Goal: Task Accomplishment & Management: Manage account settings

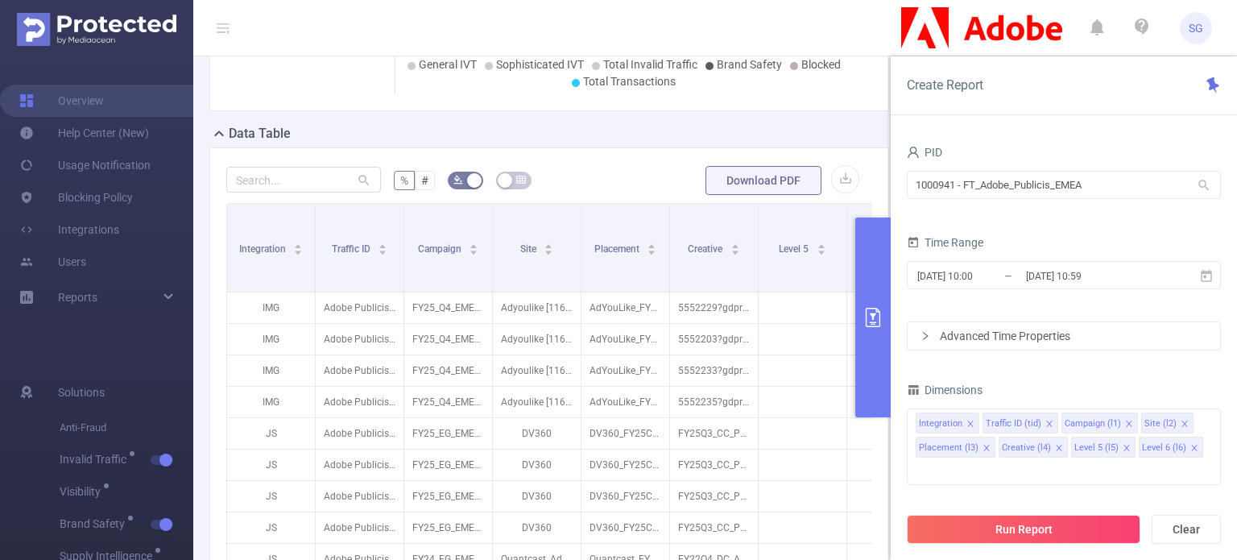
scroll to position [403, 0]
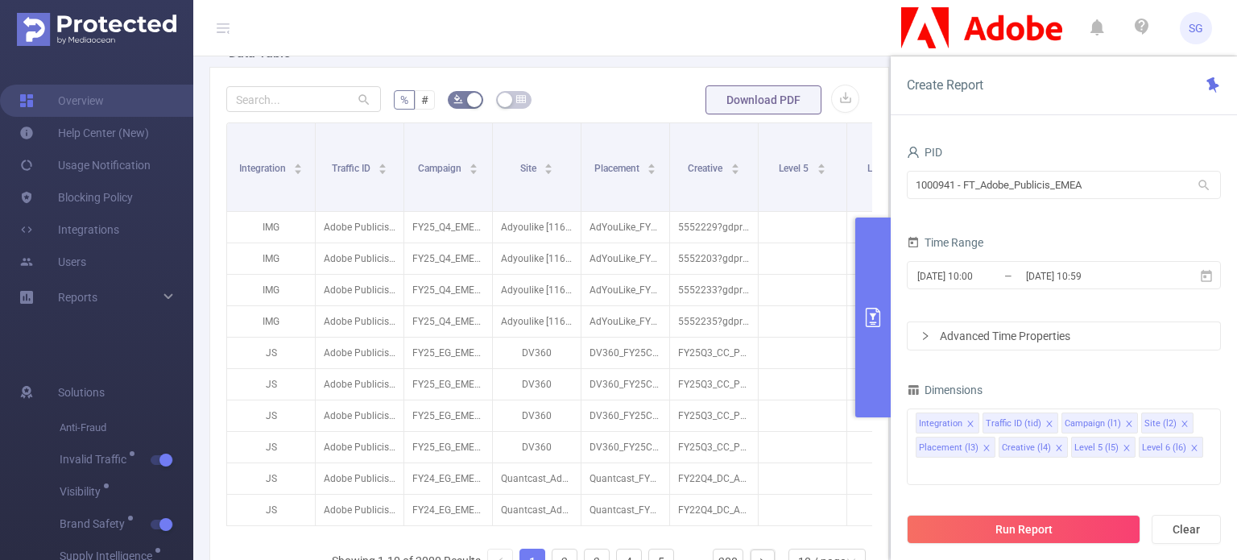
click at [870, 312] on icon "primary" at bounding box center [872, 317] width 19 height 19
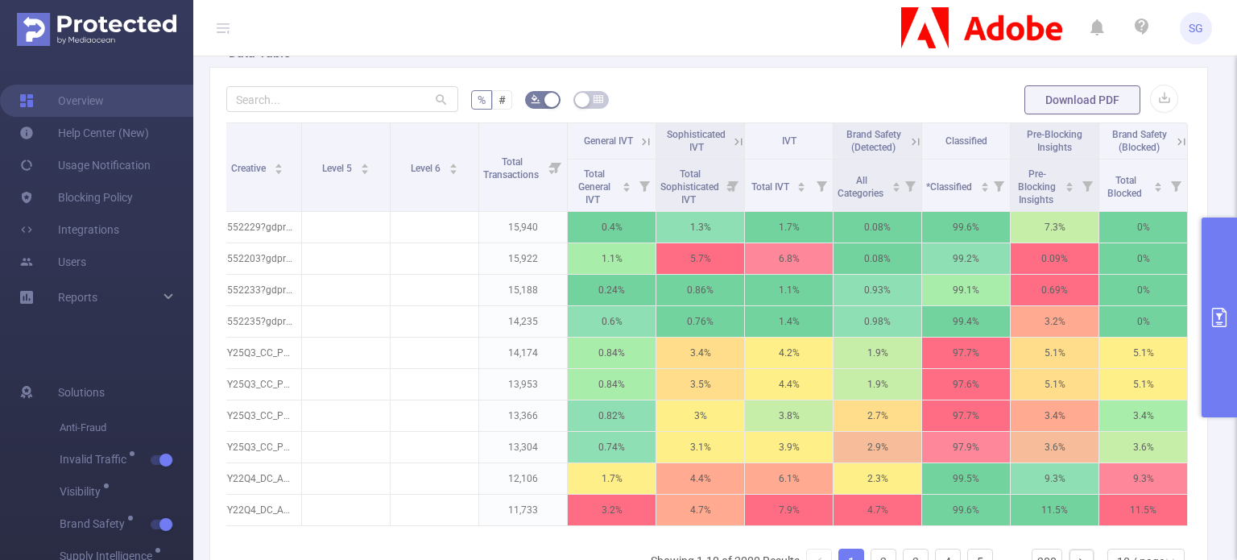
scroll to position [0, 0]
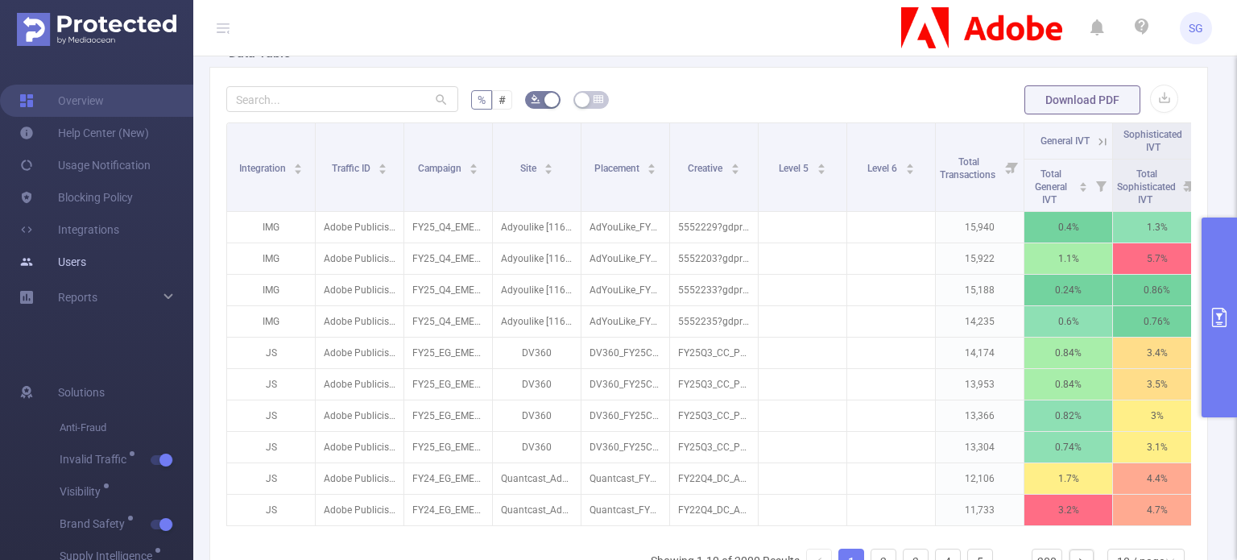
click at [84, 260] on link "Users" at bounding box center [52, 262] width 67 height 32
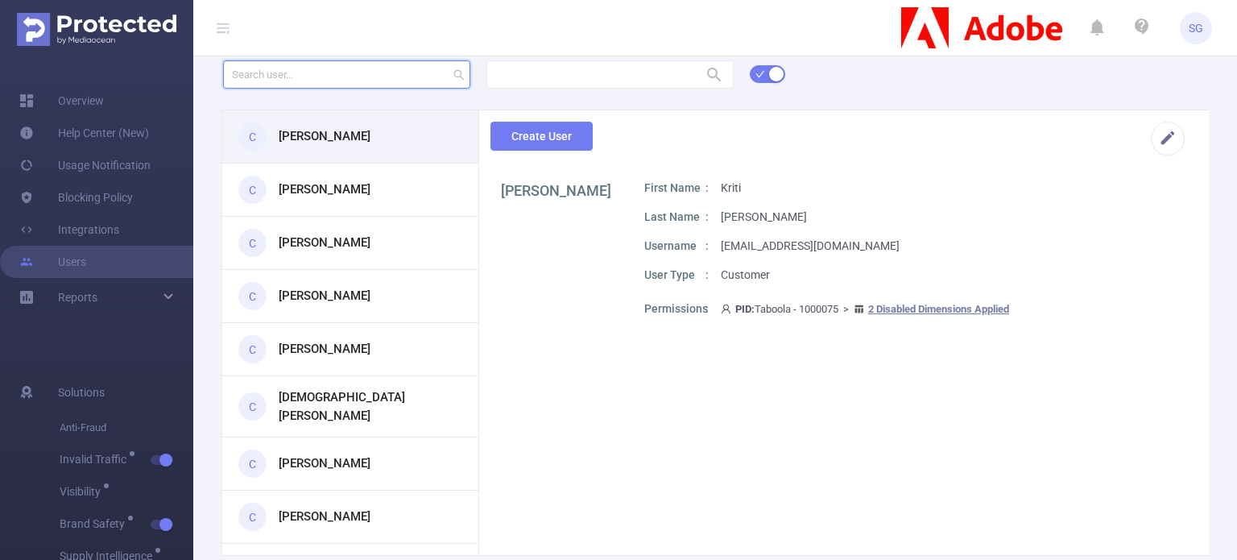
click at [364, 73] on input "text" at bounding box center [346, 74] width 247 height 28
paste input "[PERSON_NAME][EMAIL_ADDRESS][PERSON_NAME][DOMAIN_NAME]"
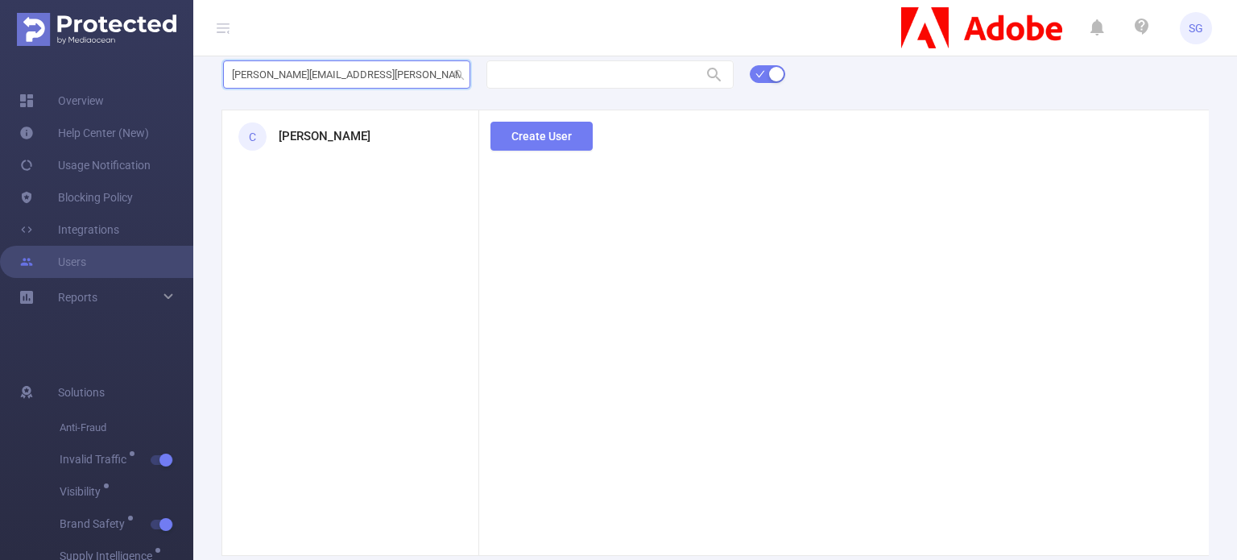
type input "[PERSON_NAME][EMAIL_ADDRESS][PERSON_NAME][DOMAIN_NAME]"
click at [380, 136] on div "C [PERSON_NAME]" at bounding box center [350, 136] width 256 height 52
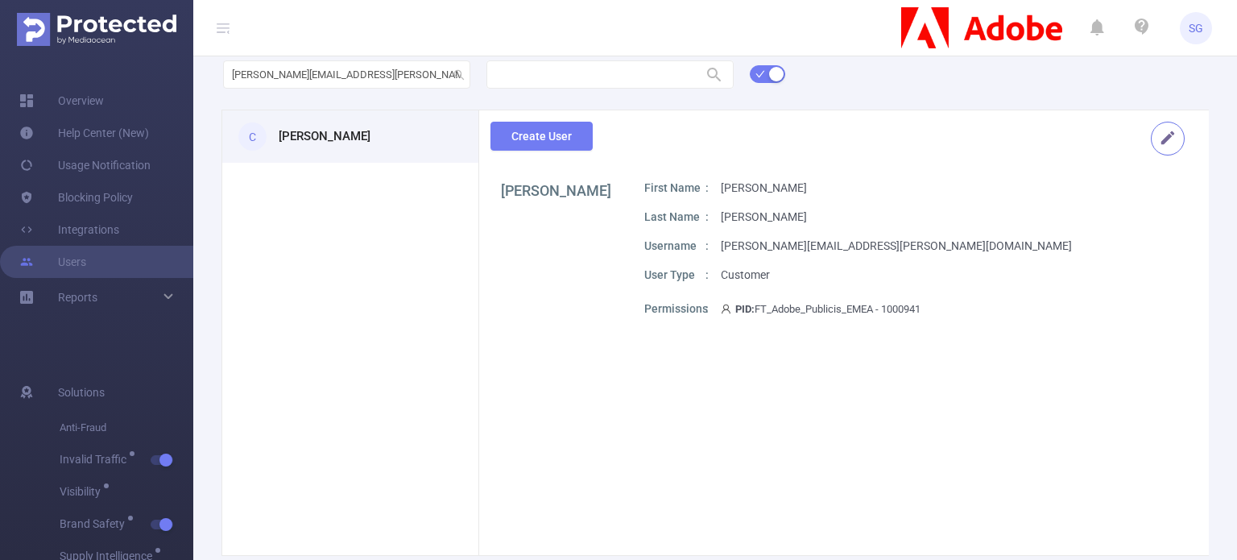
click at [1157, 136] on button "button" at bounding box center [1168, 139] width 34 height 34
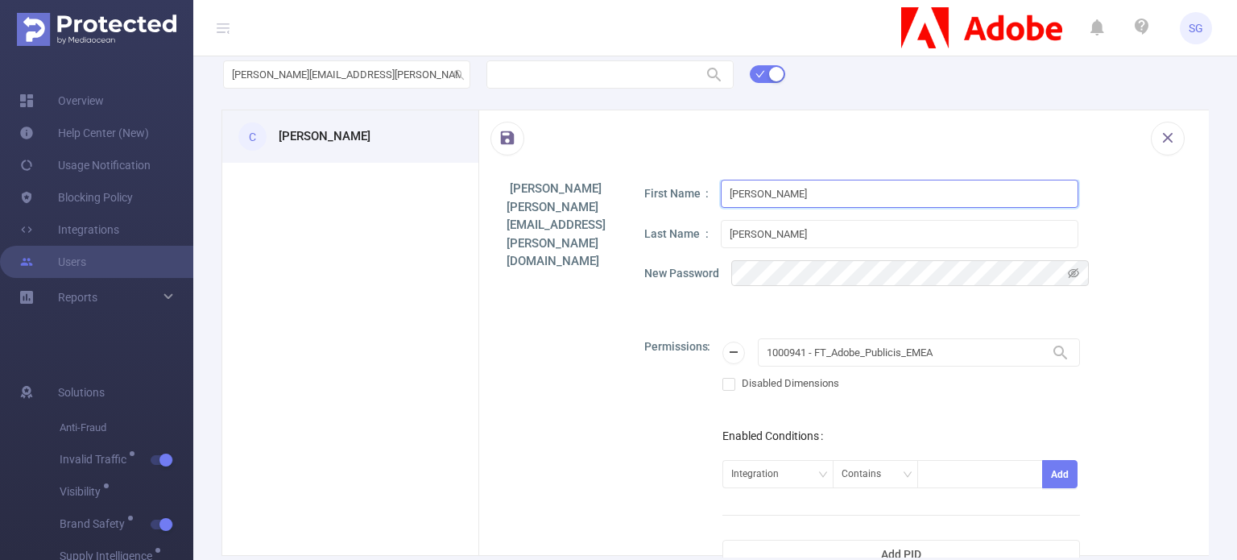
click at [1027, 196] on input "[PERSON_NAME]" at bounding box center [900, 194] width 358 height 28
click at [1123, 220] on div "Last Name [PERSON_NAME]" at bounding box center [912, 234] width 536 height 28
click at [519, 140] on button "button" at bounding box center [508, 139] width 34 height 34
